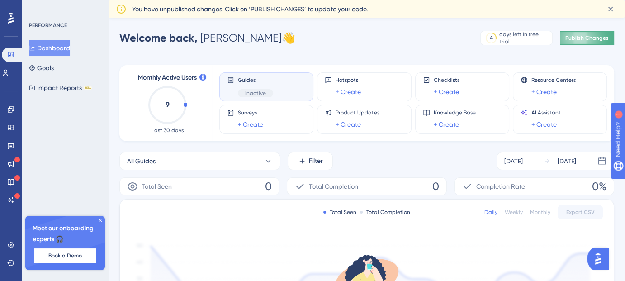
click at [604, 42] on button "Publish Changes" at bounding box center [587, 38] width 54 height 14
click at [9, 74] on icon at bounding box center [5, 72] width 7 height 7
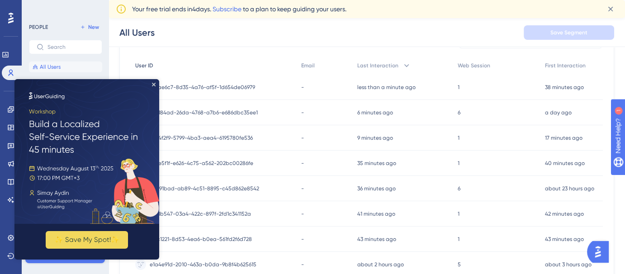
scroll to position [96, 0]
click at [151, 82] on img at bounding box center [86, 151] width 145 height 145
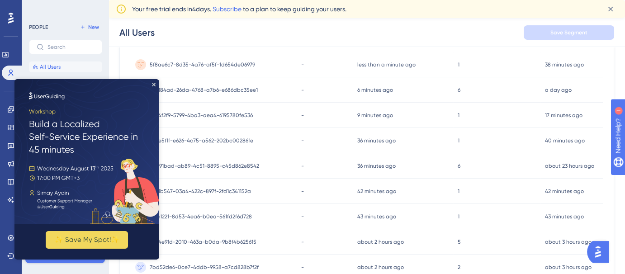
scroll to position [137, 0]
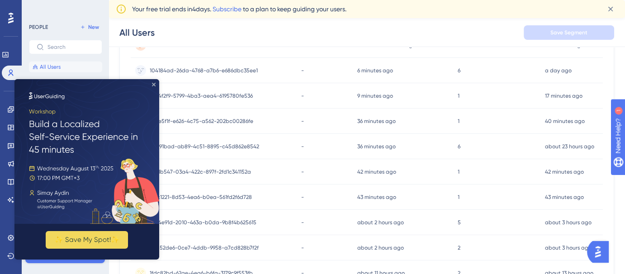
click at [153, 83] on icon "Close Preview" at bounding box center [154, 85] width 4 height 4
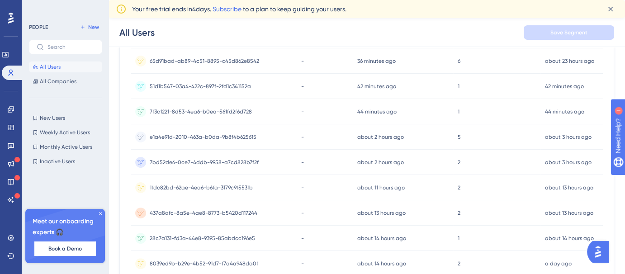
scroll to position [301, 0]
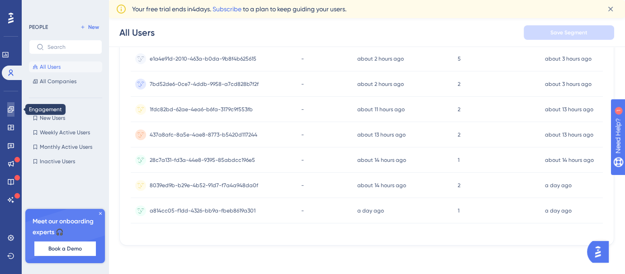
click at [11, 114] on link at bounding box center [10, 109] width 7 height 14
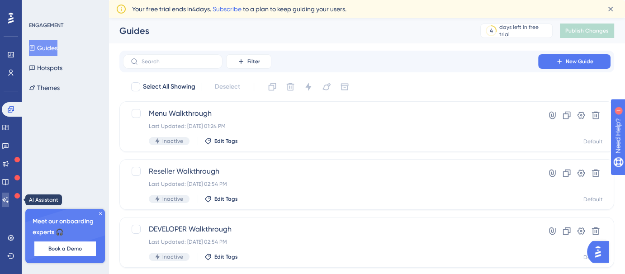
click at [9, 200] on icon at bounding box center [5, 199] width 7 height 7
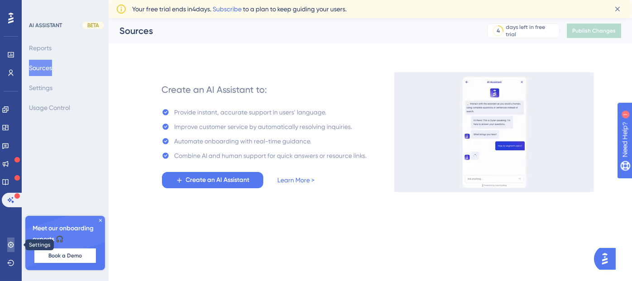
click at [8, 244] on icon at bounding box center [11, 244] width 6 height 6
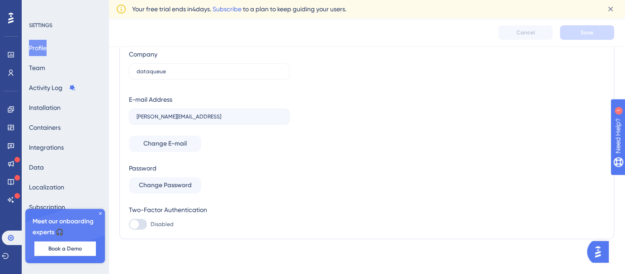
scroll to position [83, 0]
click at [100, 212] on icon at bounding box center [100, 213] width 5 height 5
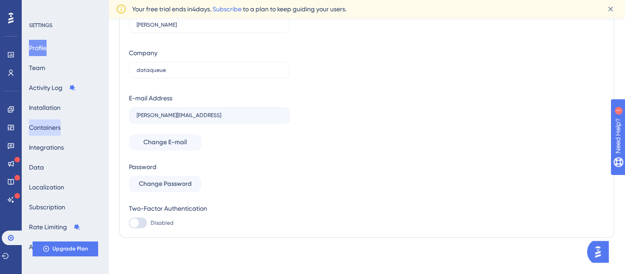
scroll to position [6, 0]
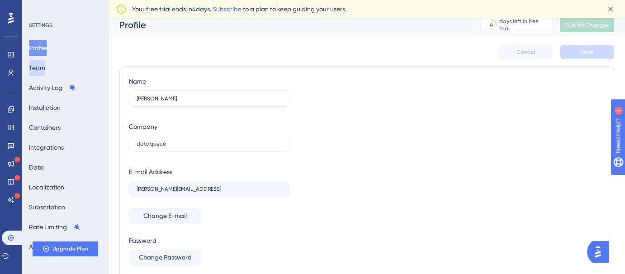
drag, startPoint x: 57, startPoint y: 65, endPoint x: 46, endPoint y: 66, distance: 10.9
click at [46, 66] on div "Profile Team Activity Log Installation Containers Integrations Data Localizatio…" at bounding box center [65, 147] width 73 height 215
click at [45, 66] on button "Team" at bounding box center [37, 68] width 16 height 16
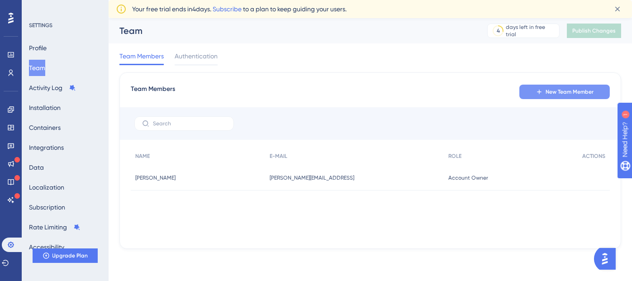
click at [551, 96] on button "New Team Member" at bounding box center [564, 92] width 90 height 14
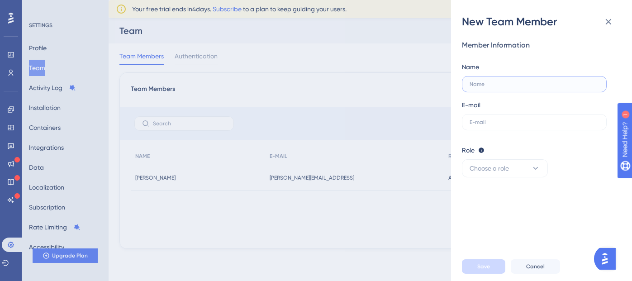
click at [519, 86] on input "text" at bounding box center [533, 84] width 129 height 6
type input "[PERSON_NAME]"
click at [521, 119] on input "text" at bounding box center [533, 122] width 129 height 6
type input "[EMAIL_ADDRESS]"
click at [521, 175] on button "Choose a role" at bounding box center [505, 168] width 86 height 18
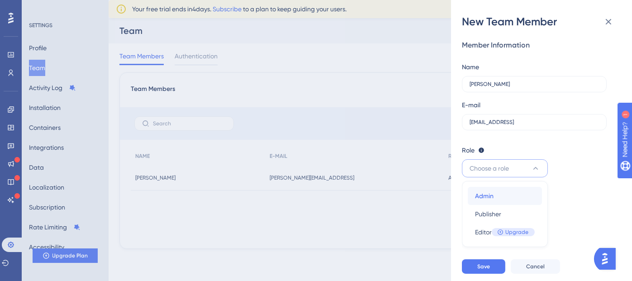
click at [521, 196] on div "Admin Admin" at bounding box center [505, 196] width 60 height 18
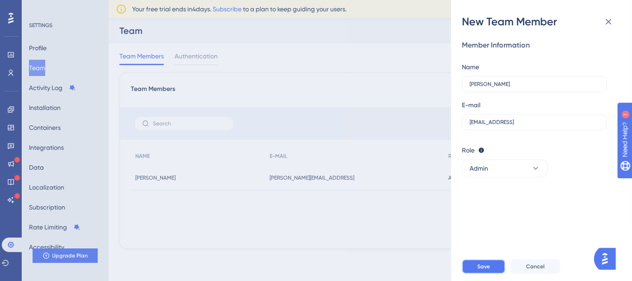
click at [488, 263] on span "Save" at bounding box center [483, 266] width 13 height 7
click at [484, 268] on span "Save" at bounding box center [483, 266] width 13 height 7
click at [611, 19] on icon at bounding box center [608, 21] width 11 height 11
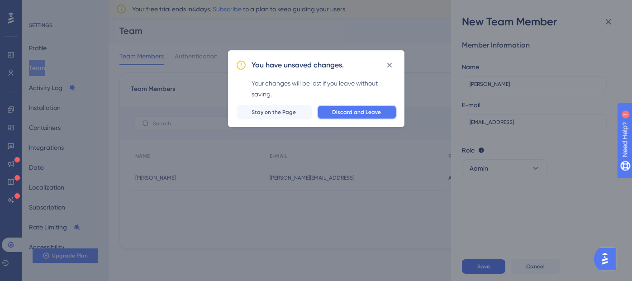
click at [374, 113] on span "Discard and Leave" at bounding box center [356, 112] width 49 height 7
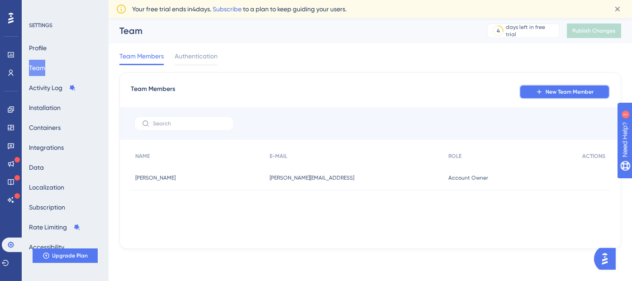
click at [573, 93] on span "New Team Member" at bounding box center [569, 91] width 48 height 7
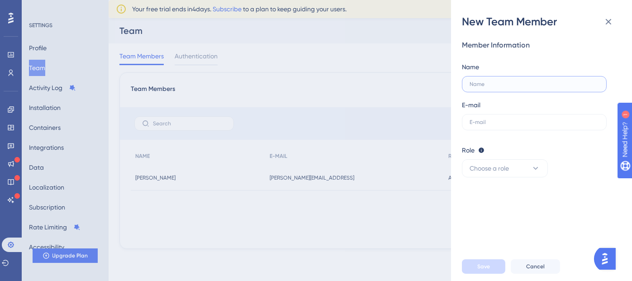
click at [505, 84] on input "text" at bounding box center [533, 84] width 129 height 6
click at [495, 119] on input "text" at bounding box center [533, 122] width 129 height 6
type input "[EMAIL_ADDRESS]"
click at [506, 163] on span "Choose a role" at bounding box center [488, 168] width 39 height 11
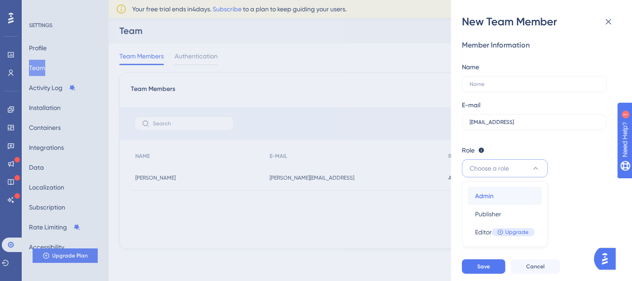
click at [500, 198] on div "Admin Admin" at bounding box center [505, 196] width 60 height 18
click at [508, 82] on input "text" at bounding box center [533, 84] width 129 height 6
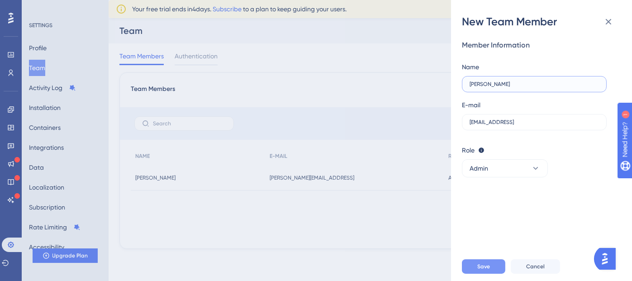
type input "[PERSON_NAME]"
click at [478, 263] on span "Save" at bounding box center [483, 266] width 13 height 7
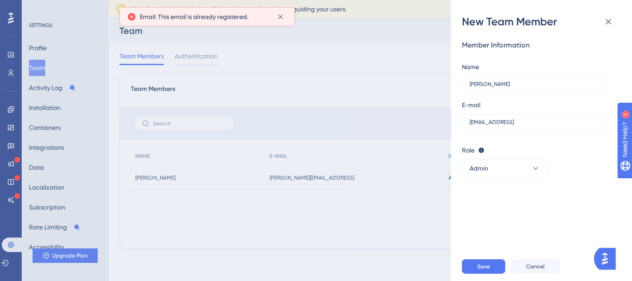
click at [219, 12] on span "Email: This email is already registered." at bounding box center [194, 16] width 109 height 11
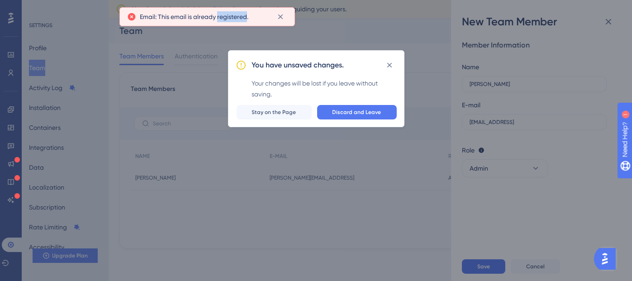
click at [219, 12] on span "Email: This email is already registered." at bounding box center [194, 16] width 109 height 11
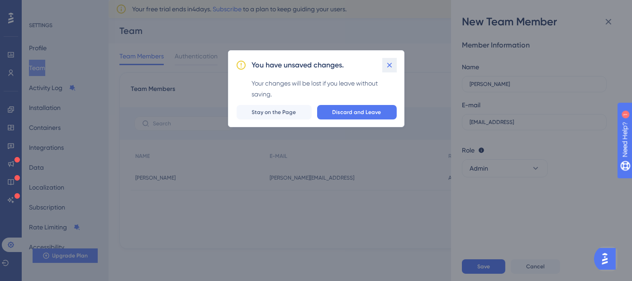
click at [389, 62] on icon at bounding box center [389, 65] width 9 height 9
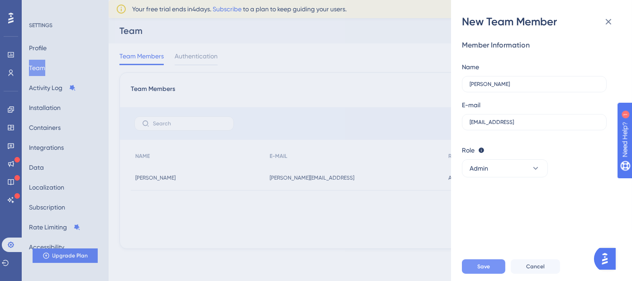
click at [483, 265] on span "Save" at bounding box center [483, 266] width 13 height 7
click at [574, 106] on div "E-mail [EMAIL_ADDRESS]" at bounding box center [534, 114] width 145 height 31
click at [270, 60] on div "New Team Member Member Information Name [PERSON_NAME] E-mail [EMAIL_ADDRESS] Ro…" at bounding box center [316, 140] width 632 height 281
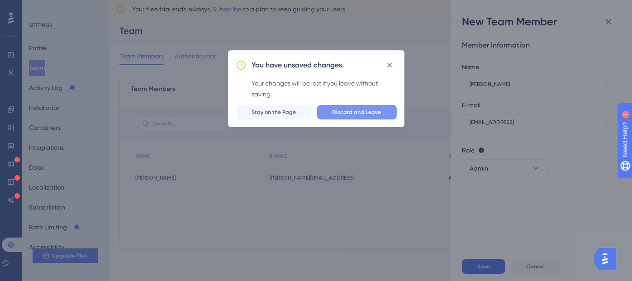
click at [347, 111] on span "Discard and Leave" at bounding box center [356, 112] width 49 height 7
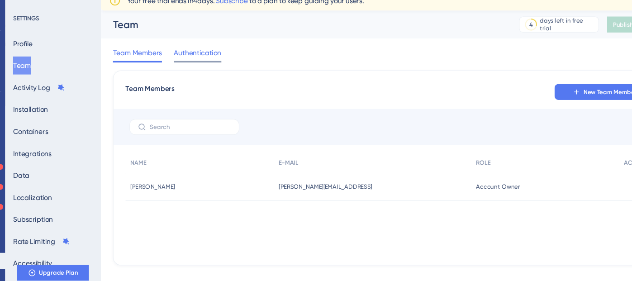
click at [201, 59] on span "Authentication" at bounding box center [196, 56] width 43 height 11
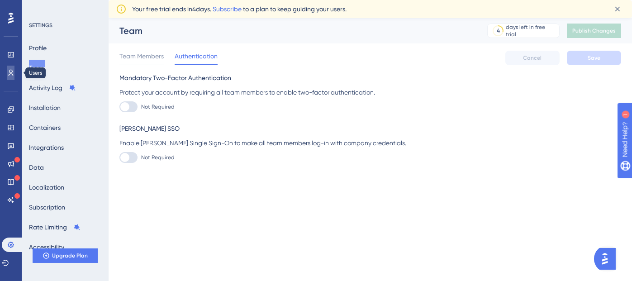
click at [9, 72] on icon at bounding box center [11, 73] width 5 height 6
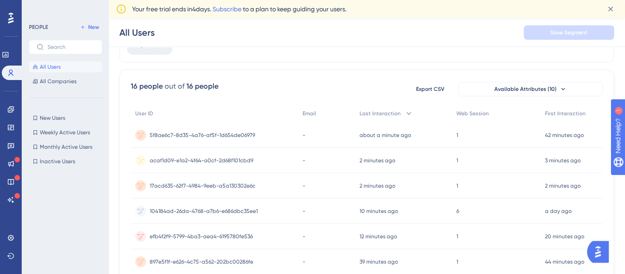
scroll to position [48, 0]
click at [7, 114] on link at bounding box center [10, 109] width 7 height 14
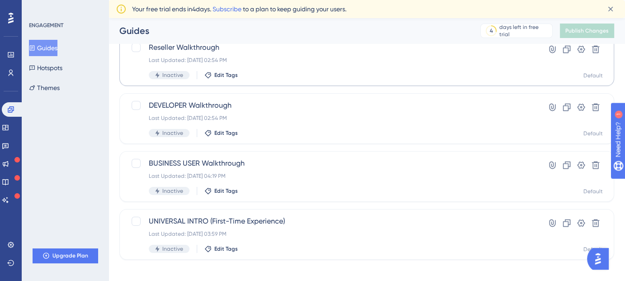
scroll to position [113, 0]
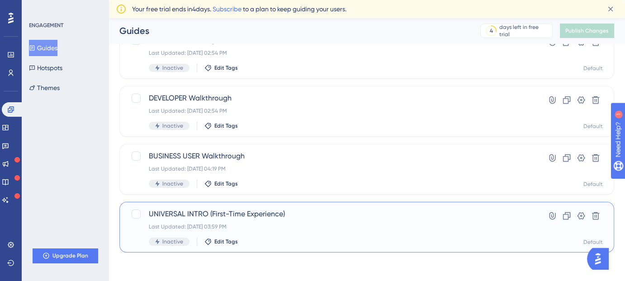
click at [253, 208] on div "UNIVERSAL INTRO (First-Time Experience) Last Updated: [DATE] 03:59 PM Inactive …" at bounding box center [366, 227] width 495 height 51
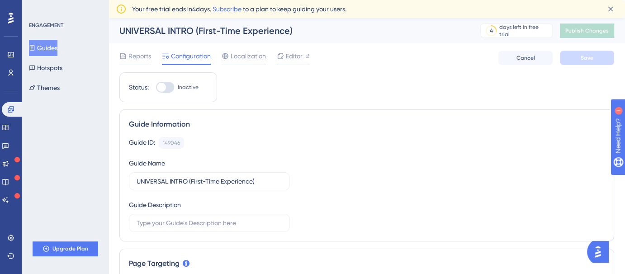
click at [166, 85] on div at bounding box center [165, 87] width 18 height 11
click at [156, 87] on input "Inactive" at bounding box center [156, 87] width 0 height 0
checkbox input "true"
click at [594, 55] on button "Save" at bounding box center [587, 58] width 54 height 14
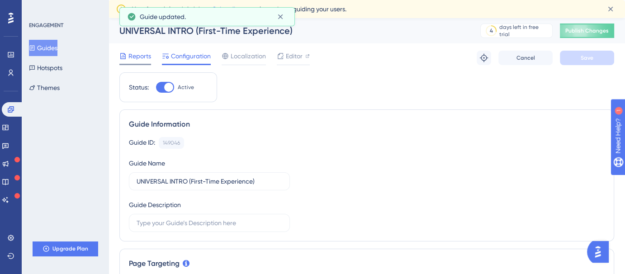
click at [127, 55] on div "Reports" at bounding box center [135, 56] width 32 height 11
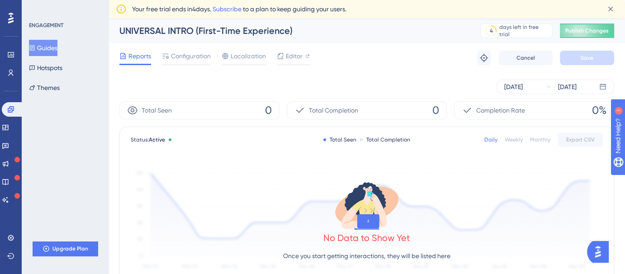
click at [48, 50] on button "Guides" at bounding box center [43, 48] width 28 height 16
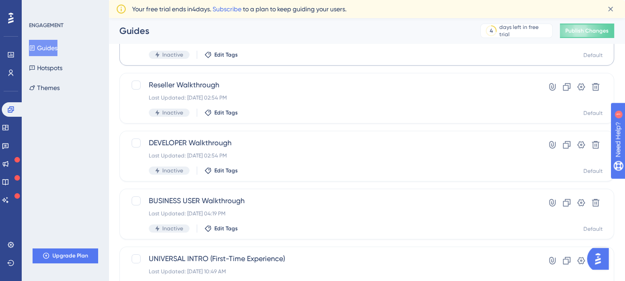
scroll to position [93, 0]
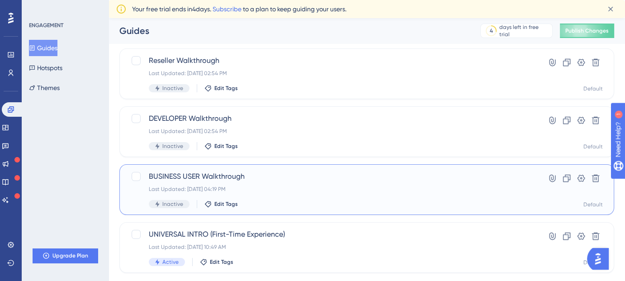
click at [251, 179] on span "BUSINESS USER Walkthrough" at bounding box center [330, 176] width 363 height 11
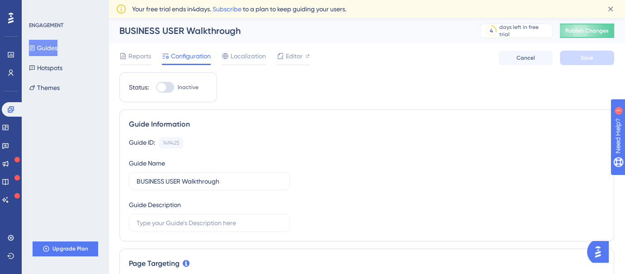
click at [163, 86] on div at bounding box center [161, 87] width 9 height 9
click at [156, 87] on input "Inactive" at bounding box center [156, 87] width 0 height 0
checkbox input "true"
click at [581, 55] on span "Save" at bounding box center [587, 57] width 13 height 7
click at [127, 55] on div "Reports" at bounding box center [135, 56] width 32 height 11
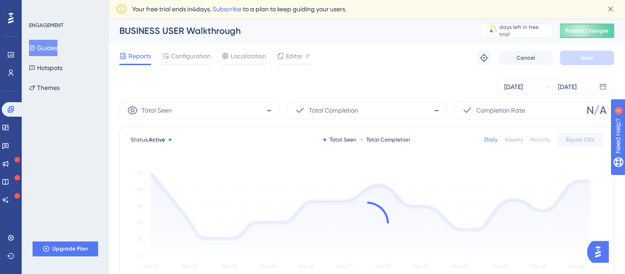
click at [47, 44] on button "Guides" at bounding box center [43, 48] width 28 height 16
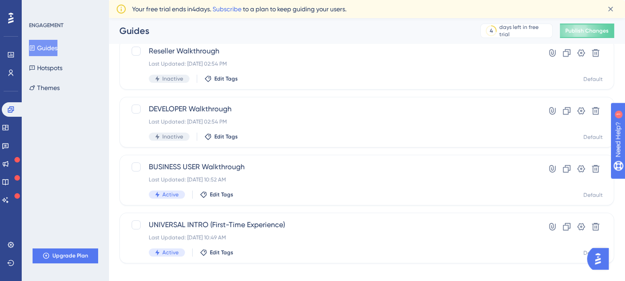
scroll to position [113, 0]
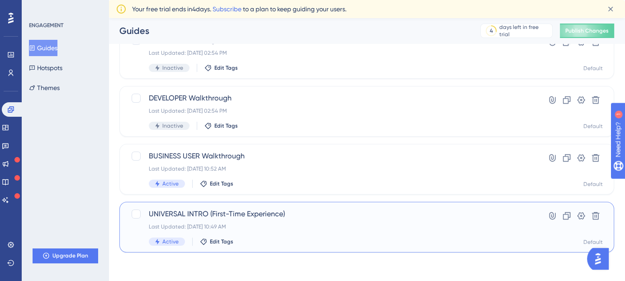
click at [290, 212] on span "UNIVERSAL INTRO (First-Time Experience)" at bounding box center [330, 213] width 363 height 11
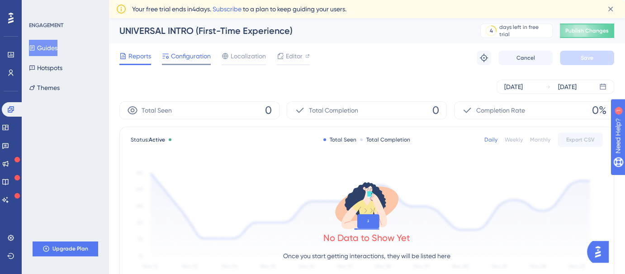
click at [193, 56] on span "Configuration" at bounding box center [191, 56] width 40 height 11
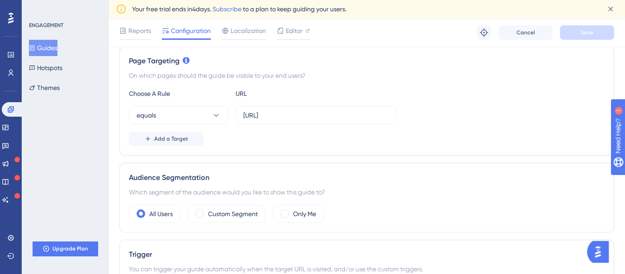
scroll to position [206, 0]
click at [571, 118] on div "equals [URL]" at bounding box center [367, 116] width 476 height 18
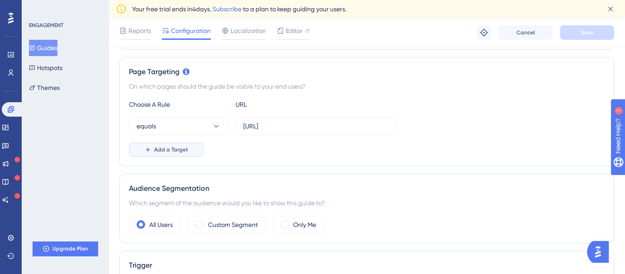
click at [140, 151] on button "Add a Target" at bounding box center [166, 149] width 75 height 14
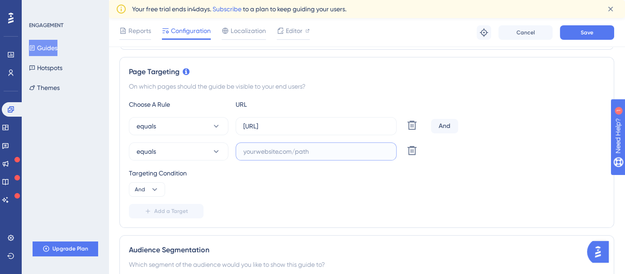
click at [264, 150] on input "text" at bounding box center [316, 151] width 146 height 10
paste input "[URL]"
type input "[URL]"
click at [444, 123] on div "And" at bounding box center [444, 126] width 27 height 14
click at [446, 125] on div "And" at bounding box center [444, 126] width 27 height 14
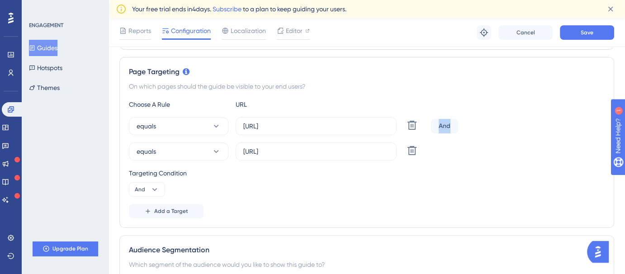
click at [446, 125] on div "And" at bounding box center [444, 126] width 27 height 14
click at [465, 133] on div "equals [URL] Delete And" at bounding box center [367, 126] width 476 height 18
click at [446, 127] on div "And" at bounding box center [444, 126] width 27 height 14
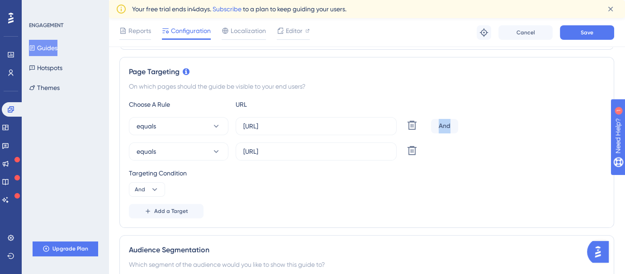
click at [446, 127] on div "And" at bounding box center [444, 126] width 27 height 14
click at [154, 189] on icon at bounding box center [154, 189] width 9 height 9
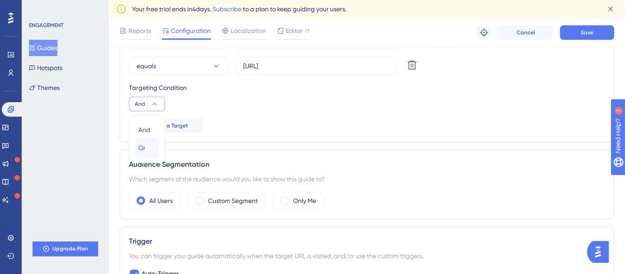
click at [142, 146] on span "Or" at bounding box center [141, 147] width 7 height 11
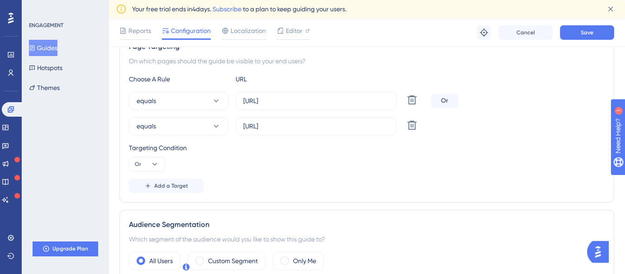
scroll to position [218, 0]
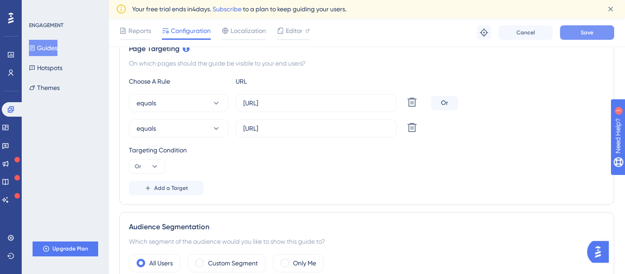
click at [602, 33] on button "Save" at bounding box center [587, 32] width 54 height 14
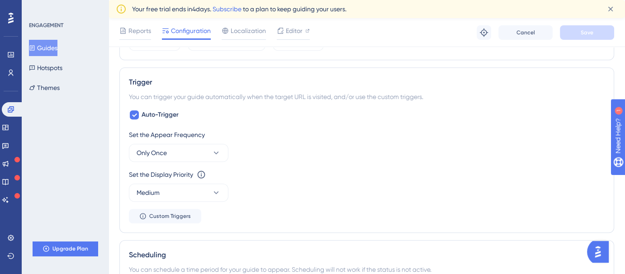
scroll to position [440, 0]
click at [194, 146] on button "Only Once" at bounding box center [178, 152] width 99 height 18
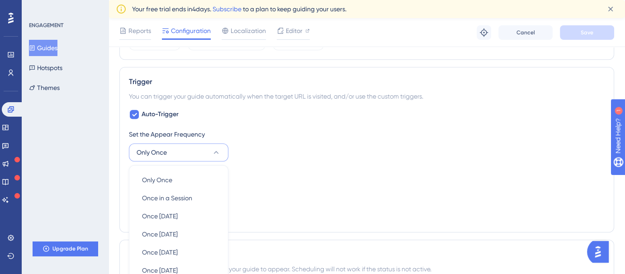
scroll to position [536, 0]
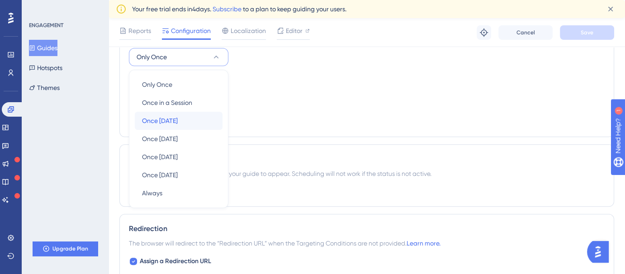
click at [188, 119] on div "Once [DATE] Once [DATE]" at bounding box center [178, 121] width 73 height 18
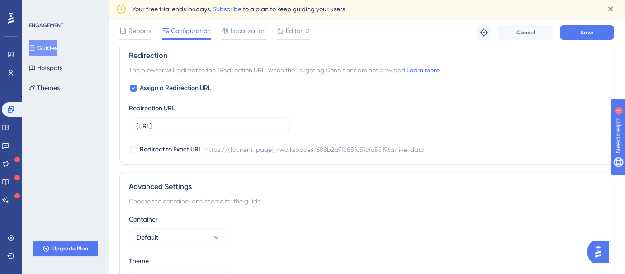
scroll to position [804, 0]
click at [307, 119] on div "Assign a Redirection URL Redirection URL [URL] Redirect to Exact URL https://{{…" at bounding box center [367, 118] width 476 height 72
click at [284, 121] on label "[URL]" at bounding box center [209, 125] width 161 height 18
click at [282, 121] on input "[URL]" at bounding box center [210, 125] width 146 height 10
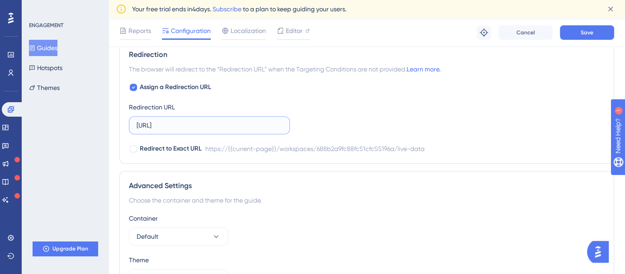
click at [277, 123] on input "[URL]" at bounding box center [210, 125] width 146 height 10
type input "[URL]"
click at [341, 158] on div "Redirection The browser will redirect to the “Redirection URL” when the Targeti…" at bounding box center [366, 102] width 495 height 124
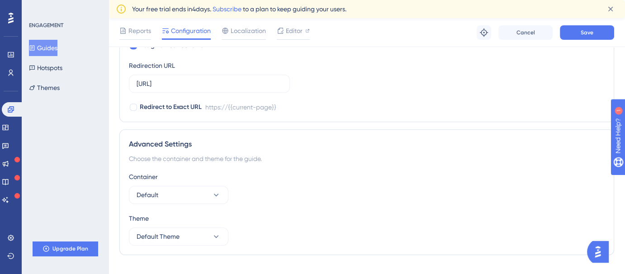
scroll to position [860, 0]
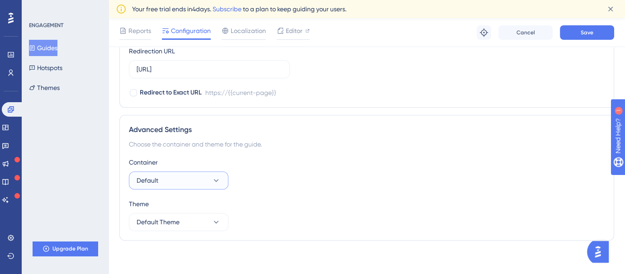
click at [176, 178] on button "Default" at bounding box center [178, 180] width 99 height 18
click at [257, 157] on div "Container" at bounding box center [367, 162] width 476 height 11
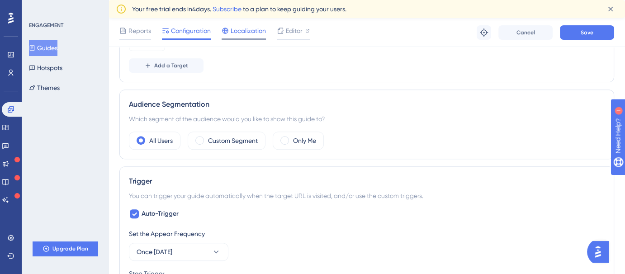
scroll to position [332, 0]
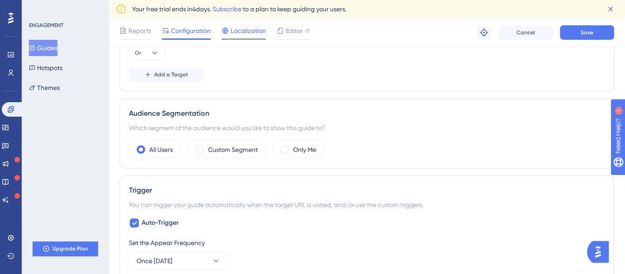
click at [241, 28] on span "Localization" at bounding box center [248, 30] width 35 height 11
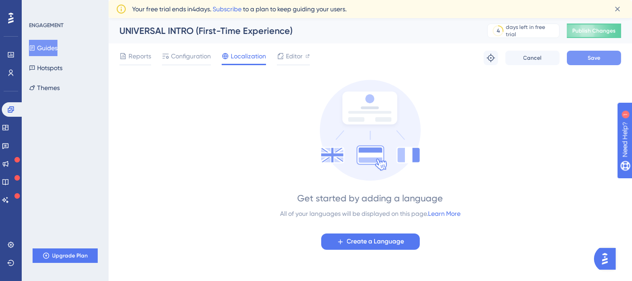
click at [581, 53] on button "Save" at bounding box center [593, 58] width 54 height 14
click at [185, 56] on span "Configuration" at bounding box center [191, 56] width 40 height 11
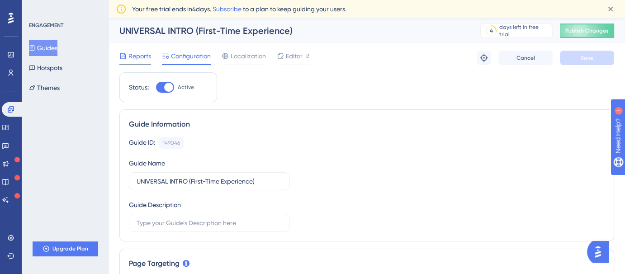
click at [128, 61] on div "Reports" at bounding box center [135, 58] width 32 height 14
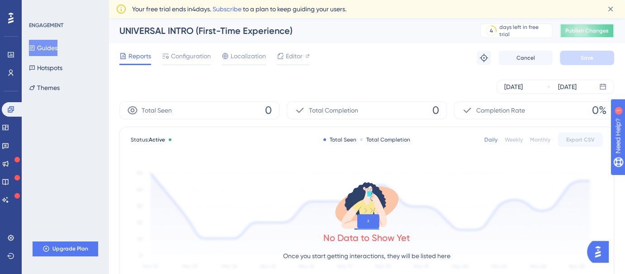
click at [595, 31] on span "Publish Changes" at bounding box center [586, 30] width 43 height 7
click at [12, 72] on icon at bounding box center [11, 73] width 5 height 6
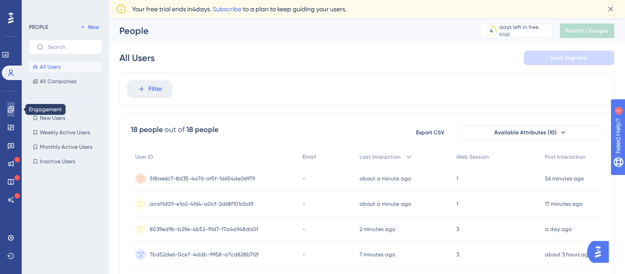
click at [7, 111] on link at bounding box center [10, 109] width 7 height 14
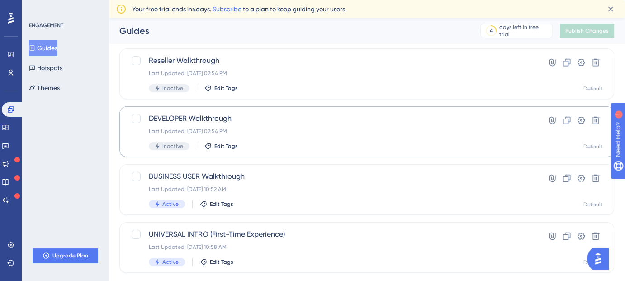
scroll to position [113, 0]
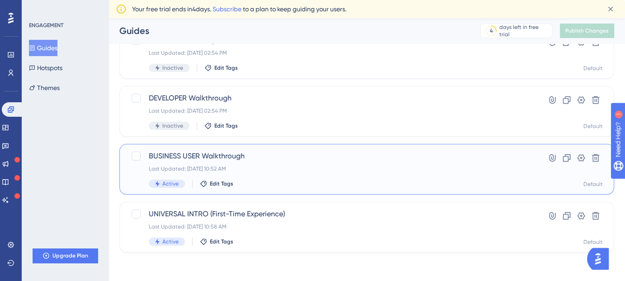
click at [159, 170] on div "Last Updated: [DATE] 10:52 AM" at bounding box center [330, 168] width 363 height 7
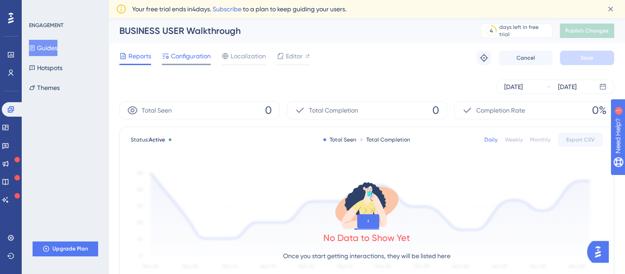
click at [184, 62] on div "Configuration" at bounding box center [186, 58] width 49 height 14
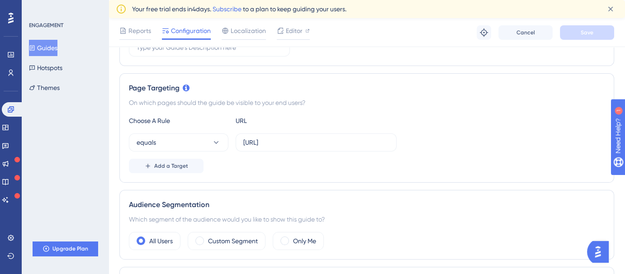
scroll to position [179, 0]
click at [186, 163] on button "Add a Target" at bounding box center [166, 165] width 75 height 14
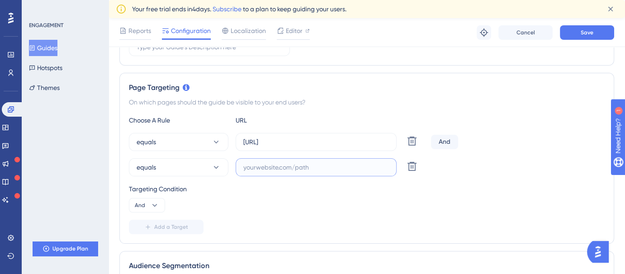
click at [329, 168] on input "text" at bounding box center [316, 167] width 146 height 10
click at [560, 120] on div "Choose A Rule URL" at bounding box center [367, 120] width 476 height 11
click at [152, 206] on icon at bounding box center [154, 205] width 9 height 9
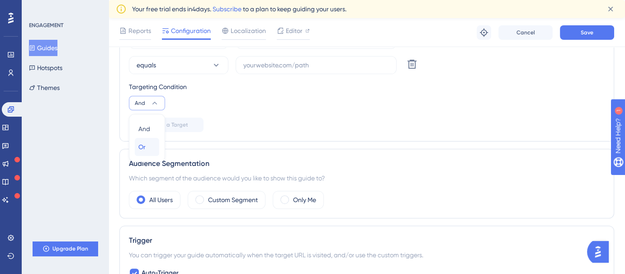
click at [142, 146] on span "Or" at bounding box center [141, 147] width 7 height 11
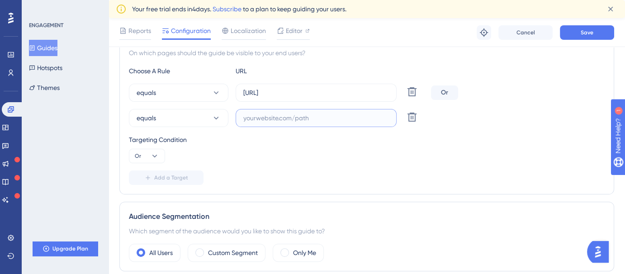
click at [295, 119] on input "text" at bounding box center [316, 118] width 146 height 10
click at [555, 189] on div "Page Targeting On which pages should the guide be visible to your end users? Ch…" at bounding box center [366, 109] width 495 height 171
click at [293, 113] on input "text" at bounding box center [316, 118] width 146 height 10
paste input "[URL]"
type input "[URL]"
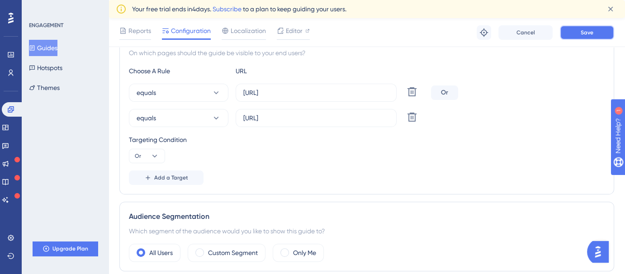
click at [592, 30] on span "Save" at bounding box center [587, 32] width 13 height 7
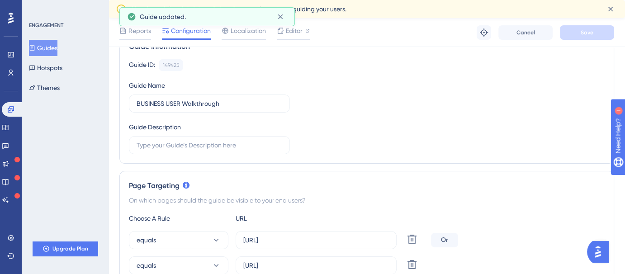
scroll to position [0, 0]
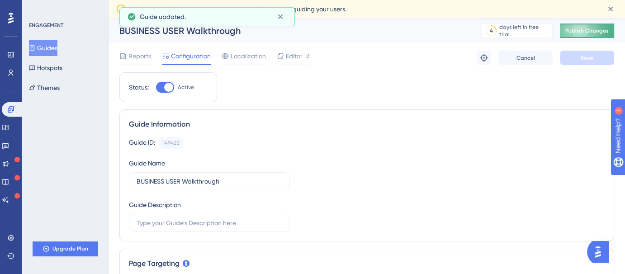
click at [595, 33] on span "Publish Changes" at bounding box center [586, 30] width 43 height 7
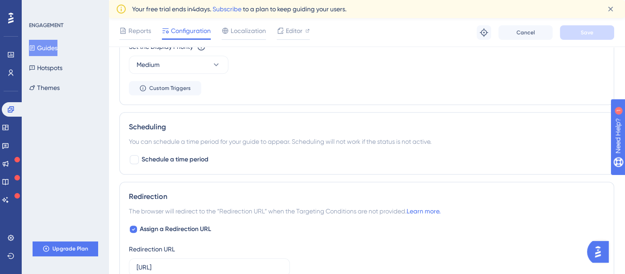
scroll to position [574, 0]
